Goal: Task Accomplishment & Management: Manage account settings

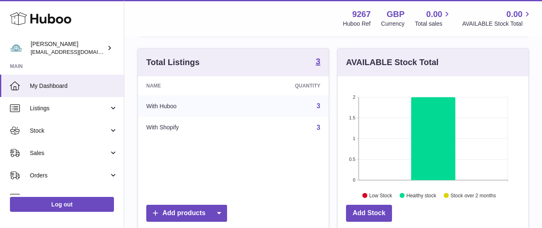
scroll to position [77, 0]
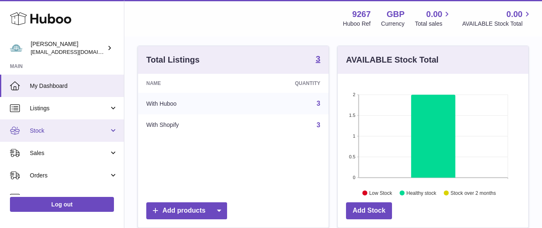
click at [44, 129] on span "Stock" at bounding box center [69, 131] width 79 height 8
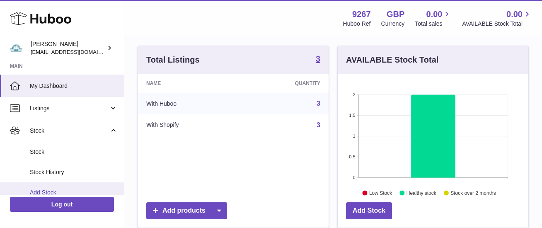
click at [46, 184] on link "Add Stock" at bounding box center [62, 192] width 124 height 20
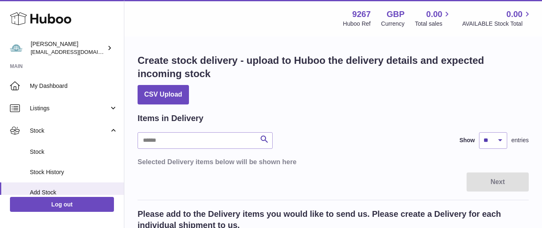
click at [54, 149] on span "Stock" at bounding box center [74, 152] width 88 height 8
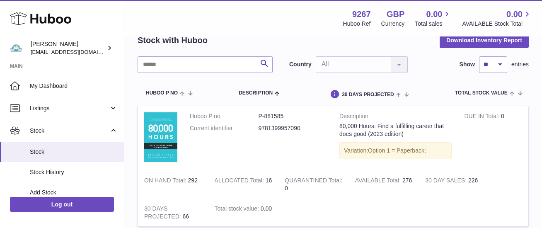
scroll to position [44, 0]
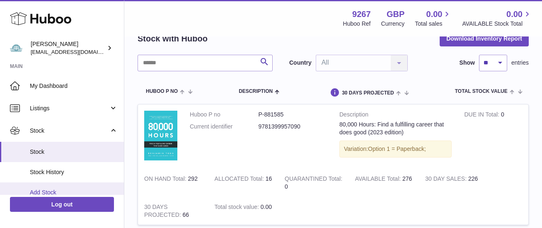
click at [55, 192] on span "Add Stock" at bounding box center [74, 193] width 88 height 8
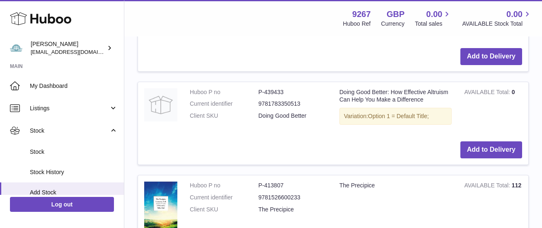
scroll to position [305, 0]
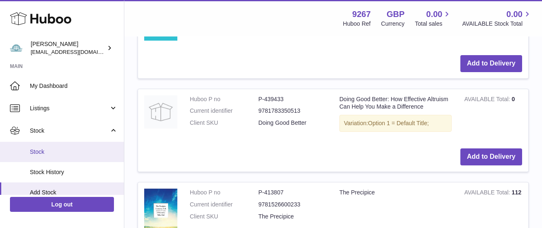
click at [72, 143] on link "Stock" at bounding box center [62, 152] width 124 height 20
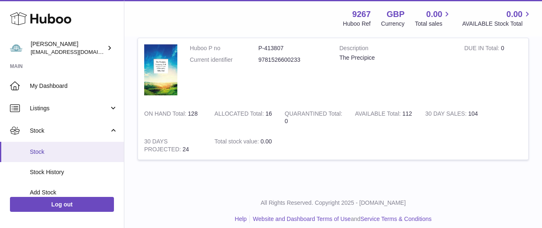
scroll to position [372, 0]
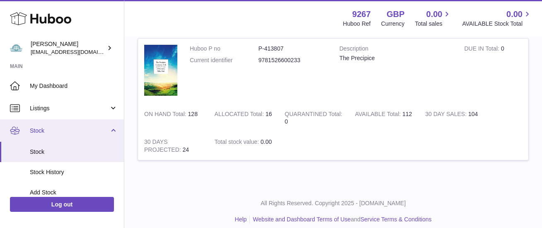
click at [80, 125] on link "Stock" at bounding box center [62, 130] width 124 height 22
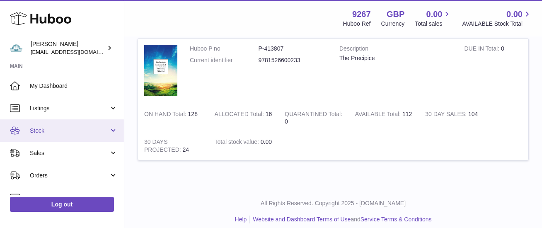
click at [49, 129] on span "Stock" at bounding box center [69, 131] width 79 height 8
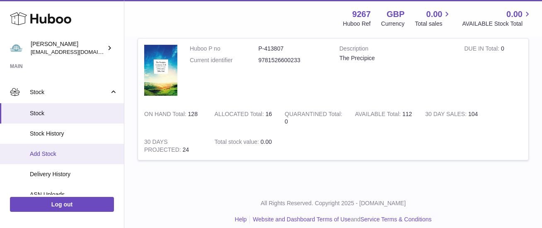
scroll to position [39, 0]
click at [51, 153] on span "Add Stock" at bounding box center [74, 153] width 88 height 8
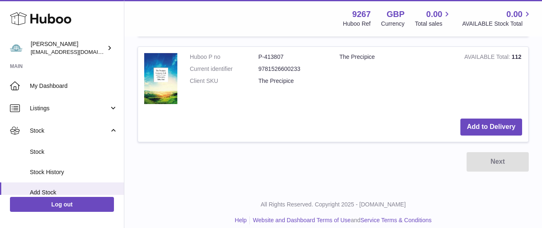
scroll to position [439, 0]
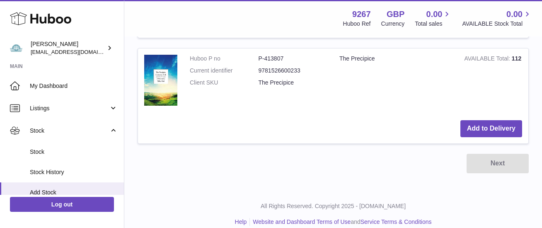
click at [502, 127] on button "Add to Delivery" at bounding box center [492, 128] width 62 height 17
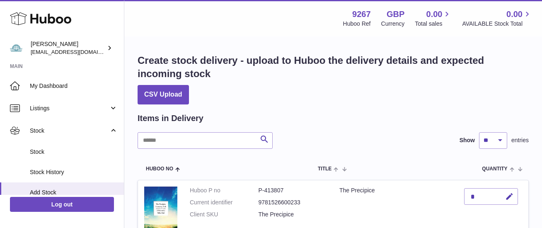
scroll to position [0, 0]
click at [482, 197] on div "*" at bounding box center [491, 196] width 54 height 17
click at [506, 198] on icon "button" at bounding box center [509, 196] width 9 height 9
click at [492, 196] on icon "button" at bounding box center [492, 196] width 7 height 7
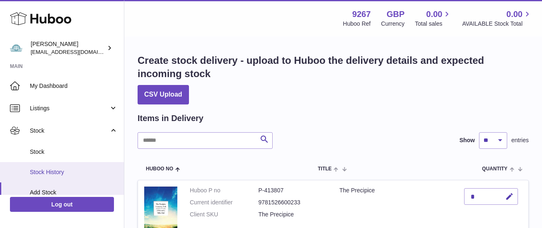
click at [43, 170] on span "Stock History" at bounding box center [74, 172] width 88 height 8
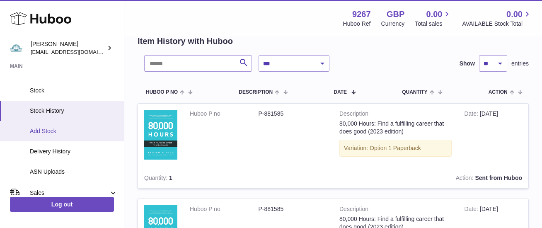
scroll to position [62, 0]
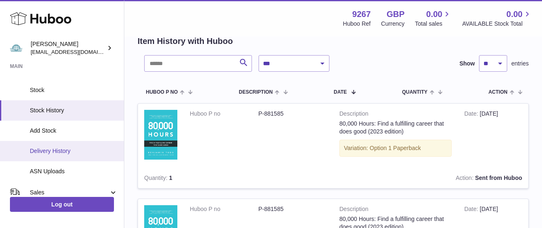
click at [54, 148] on span "Delivery History" at bounding box center [74, 151] width 88 height 8
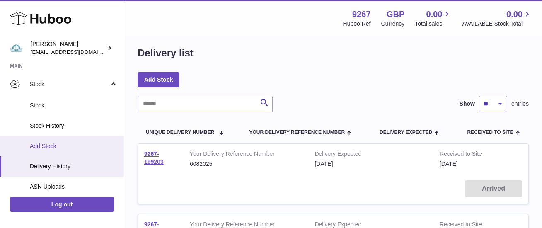
scroll to position [48, 0]
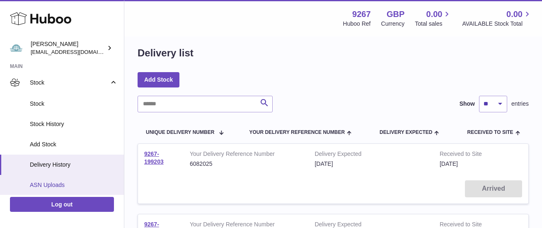
click at [51, 183] on span "ASN Uploads" at bounding box center [74, 185] width 88 height 8
